Goal: Information Seeking & Learning: Learn about a topic

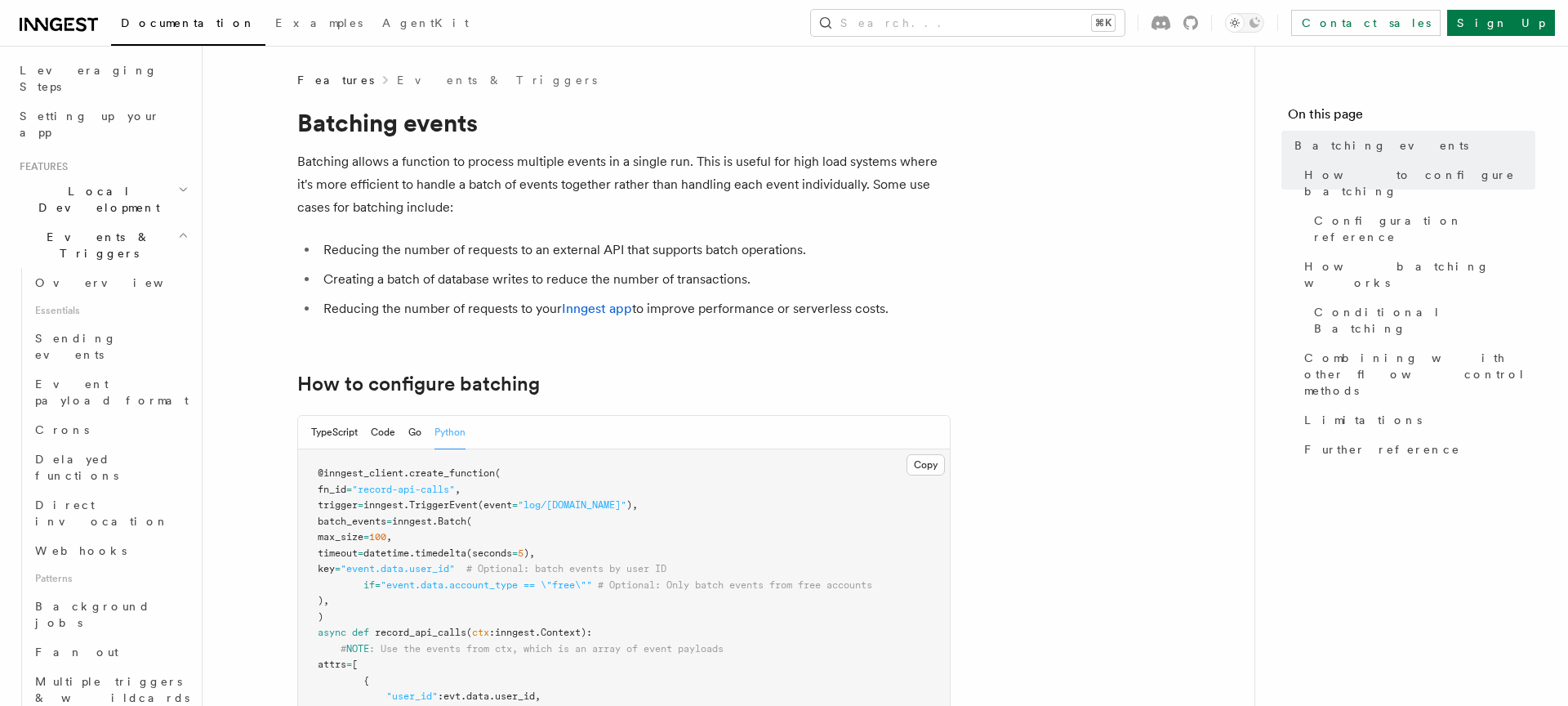
scroll to position [255, 0]
click at [51, 645] on span "Fan out" at bounding box center [76, 652] width 84 height 13
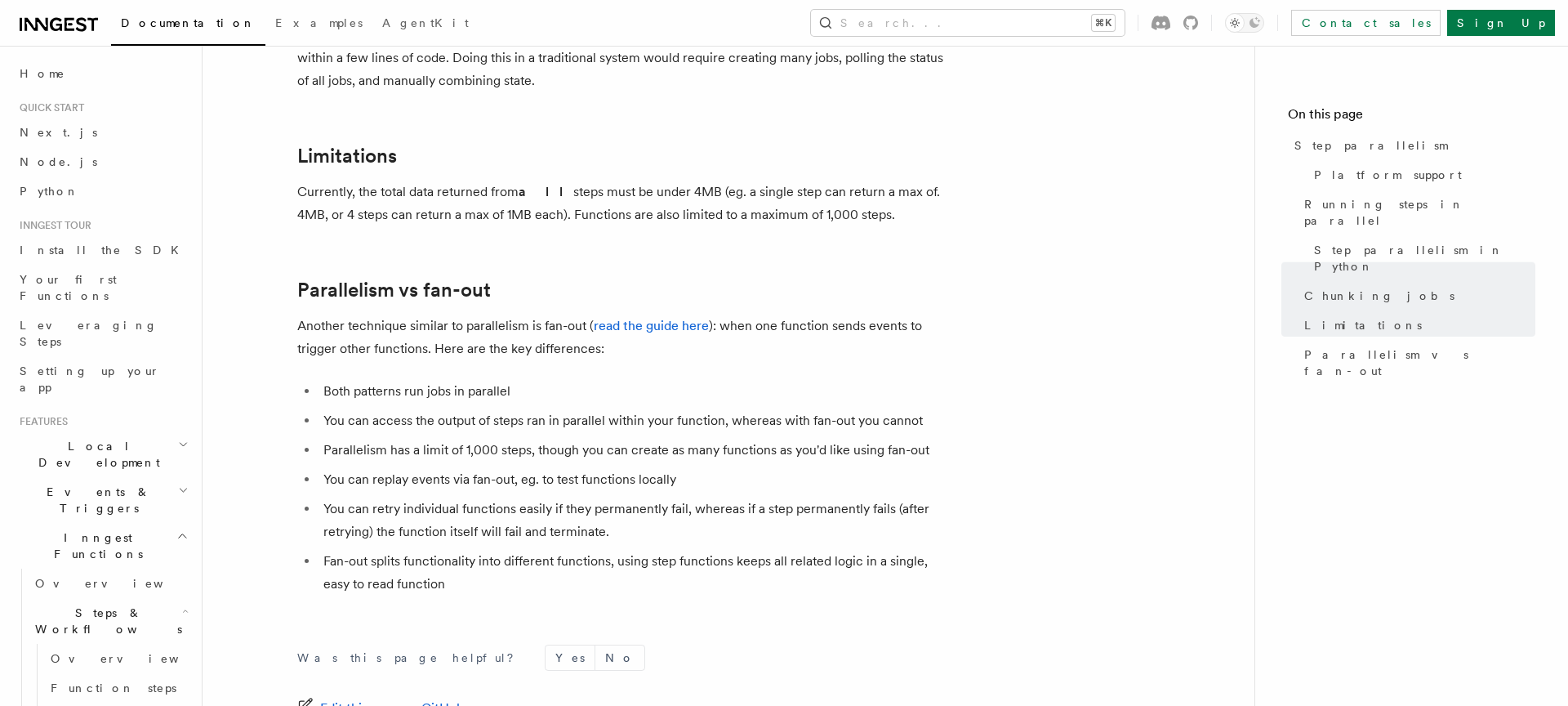
scroll to position [2790, 0]
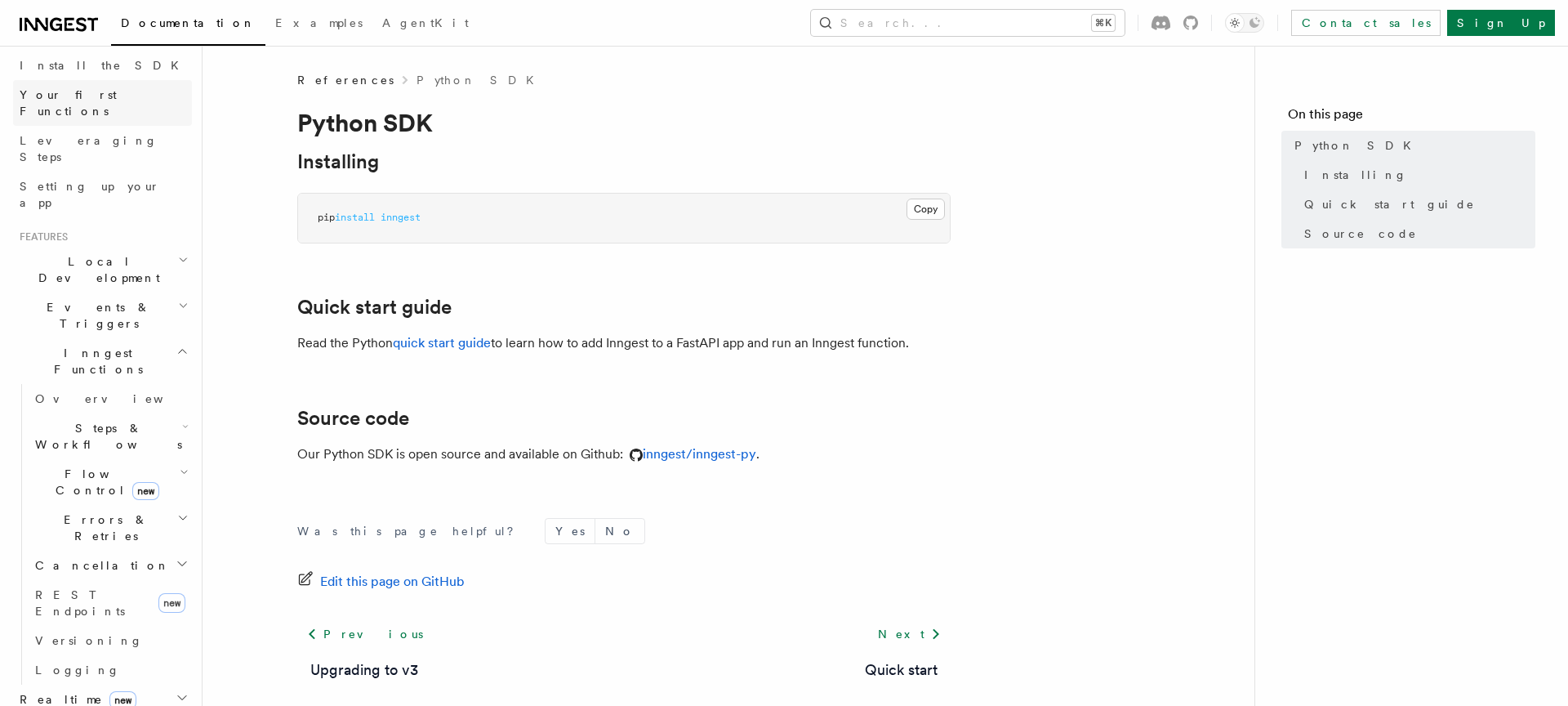
scroll to position [186, 0]
click at [139, 412] on h2 "Steps & Workflows" at bounding box center [110, 435] width 163 height 46
click at [91, 495] on span "Function steps" at bounding box center [114, 501] width 126 height 13
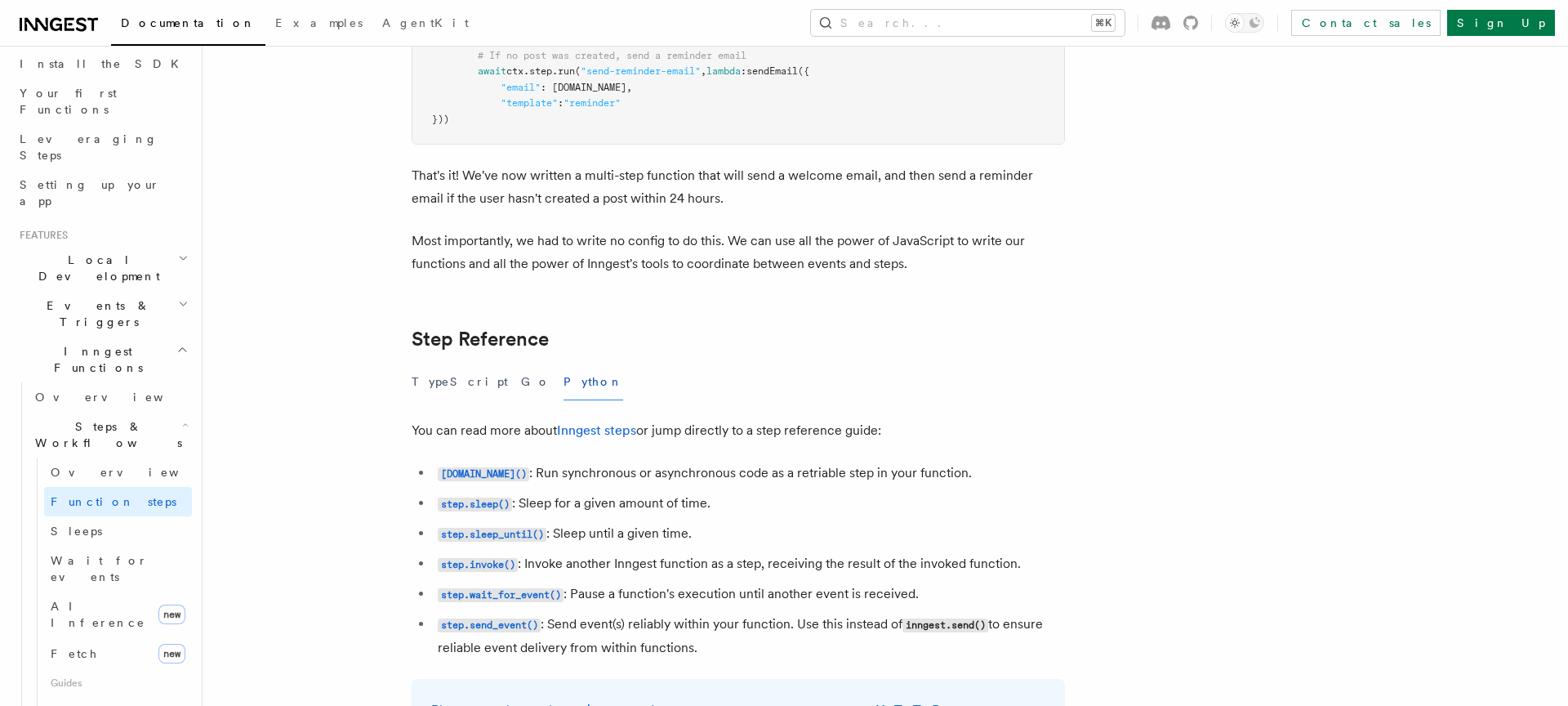
scroll to position [2523, 0]
